Goal: Navigation & Orientation: Find specific page/section

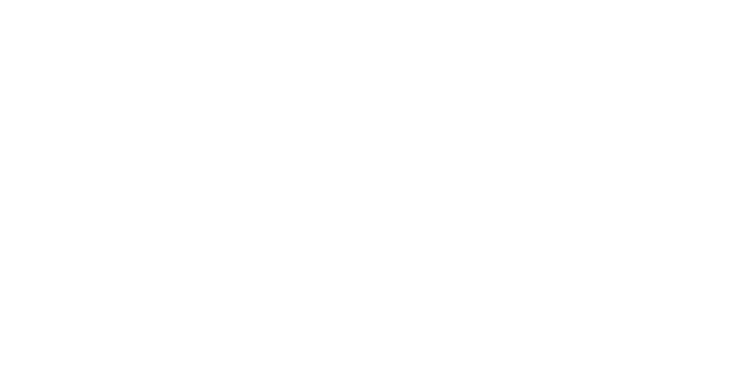
drag, startPoint x: 0, startPoint y: 0, endPoint x: 204, endPoint y: 240, distance: 314.8
click at [208, 3] on html "原文 為這個翻譯評分 你的意見回饋將用於協助改善 Google 翻譯品質" at bounding box center [375, 1] width 750 height 3
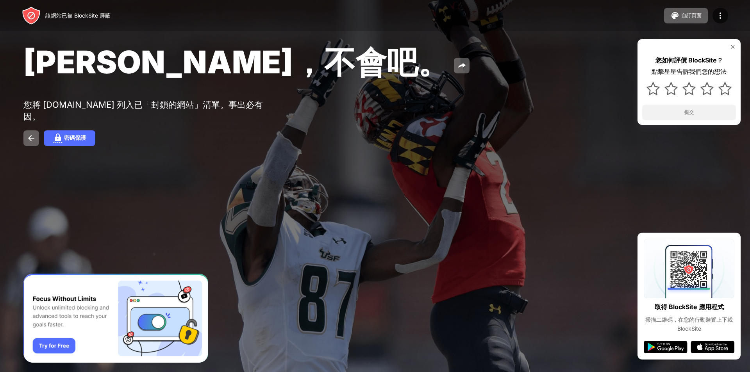
click at [419, 222] on div at bounding box center [375, 186] width 750 height 372
click at [731, 48] on img at bounding box center [733, 47] width 6 height 6
